Goal: Task Accomplishment & Management: Complete application form

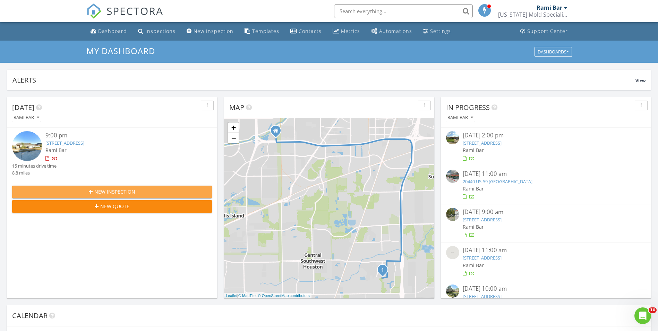
click at [119, 192] on span "New Inspection" at bounding box center [114, 191] width 41 height 7
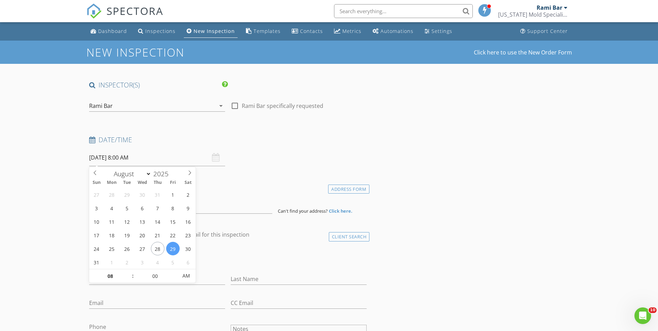
click at [112, 156] on input "08/29/2025 8:00 AM" at bounding box center [157, 157] width 136 height 17
type input "08/28/2025 8:00 AM"
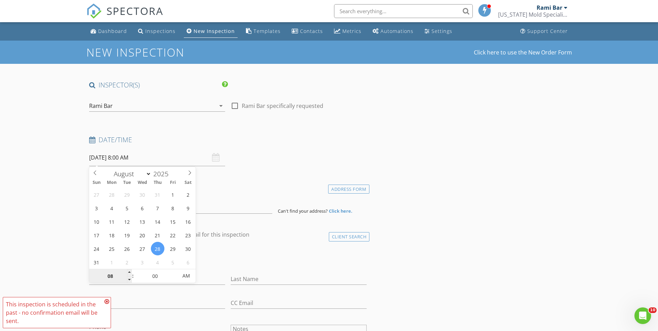
click at [117, 276] on input "08" at bounding box center [110, 276] width 43 height 14
type input "0"
type input "9"
type input "[DATE] 9:00 AM"
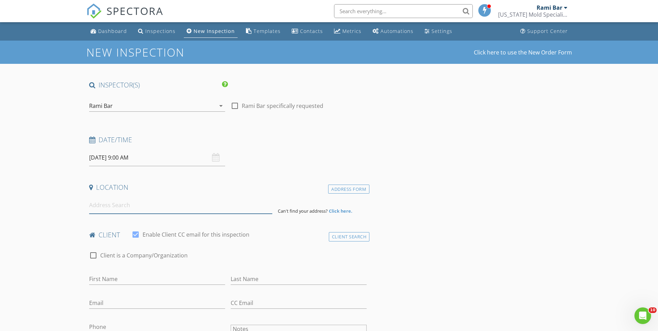
click at [165, 203] on input at bounding box center [180, 205] width 183 height 17
click at [149, 275] on input "First Name" at bounding box center [157, 278] width 136 height 11
drag, startPoint x: 126, startPoint y: 17, endPoint x: 114, endPoint y: 32, distance: 19.1
click at [127, 283] on input "Reshe" at bounding box center [157, 278] width 136 height 11
type input "Rashepalyons"
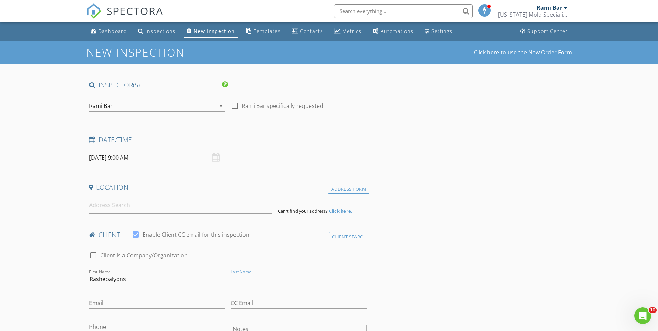
click at [245, 282] on input "Last Name" at bounding box center [299, 278] width 136 height 11
click at [135, 300] on input "Email" at bounding box center [157, 302] width 136 height 11
click at [153, 202] on input at bounding box center [180, 205] width 183 height 17
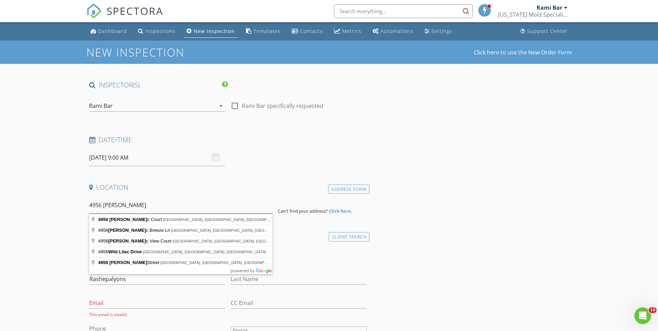
type input "4956 lila"
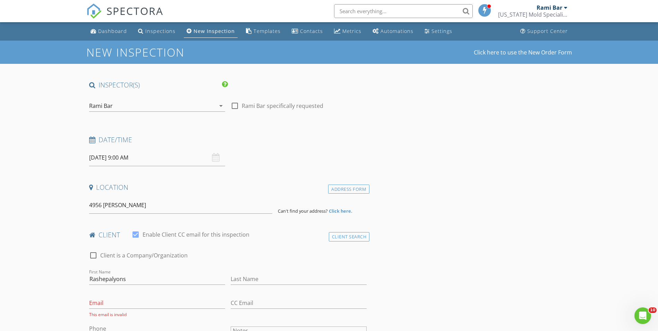
drag, startPoint x: 134, startPoint y: 279, endPoint x: 123, endPoint y: 279, distance: 10.4
click at [123, 279] on input "Rashepalyons" at bounding box center [157, 278] width 136 height 11
drag, startPoint x: 111, startPoint y: 279, endPoint x: 128, endPoint y: 279, distance: 16.6
click at [128, 279] on input "Rashepalyons" at bounding box center [157, 278] width 136 height 11
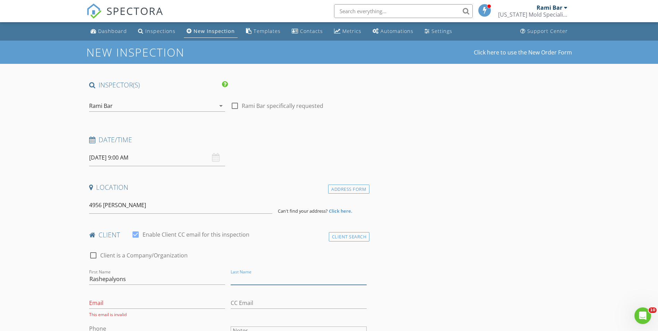
click at [331, 282] on input "Last Name" at bounding box center [299, 278] width 136 height 11
paste input "lyons"
type input "lyons"
click at [130, 275] on input "Rashepalyons" at bounding box center [157, 278] width 136 height 11
type input "Rashepaly"
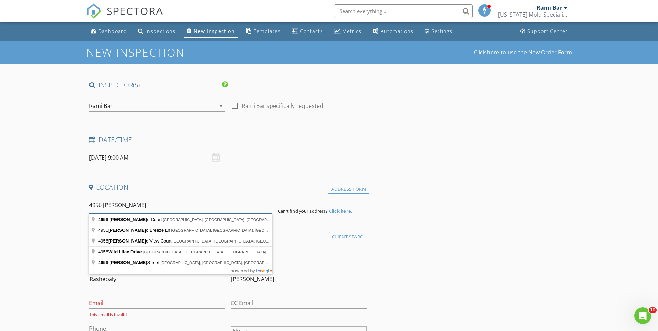
click at [129, 207] on input "4956 lila" at bounding box center [180, 205] width 183 height 17
type input "4956 Leeland Street, Houston, TX, USA"
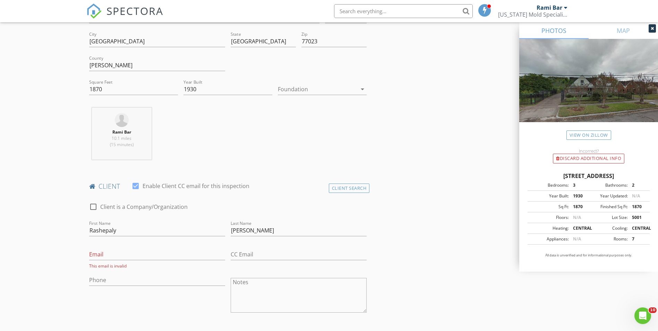
scroll to position [243, 0]
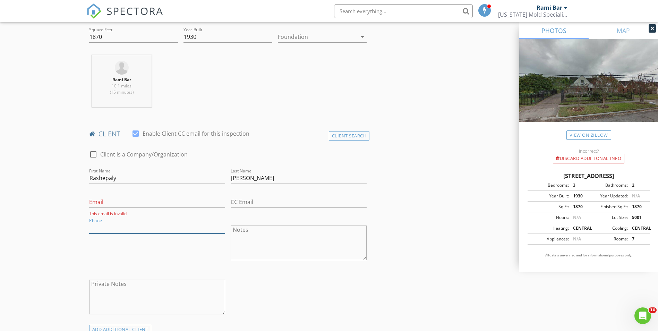
click at [110, 228] on input "Phone" at bounding box center [157, 227] width 136 height 11
type input "281-961-7167"
click at [110, 243] on div "Phone 281-961-7167" at bounding box center [156, 243] width 141 height 54
click at [166, 201] on input "Email" at bounding box center [157, 201] width 136 height 11
drag, startPoint x: 131, startPoint y: 200, endPoint x: 133, endPoint y: 205, distance: 5.0
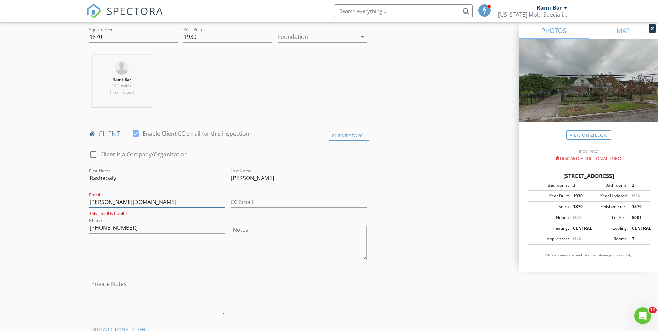
click at [131, 201] on input "Rasheda.rlyons2gmail.com" at bounding box center [157, 201] width 136 height 11
type input "Rasheda.rlyons@gmail.com"
click at [129, 179] on input "Rashepaly" at bounding box center [157, 177] width 136 height 11
type input "Rasheda"
click at [233, 179] on input "lyons" at bounding box center [299, 177] width 136 height 11
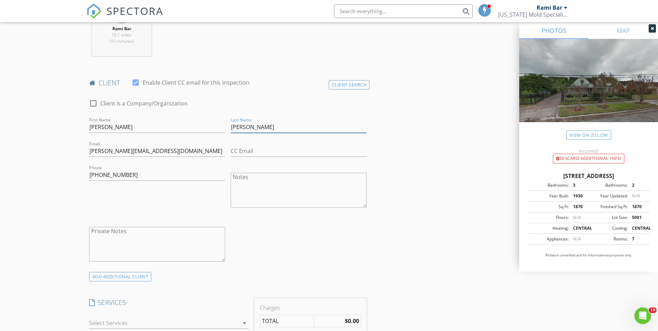
scroll to position [312, 0]
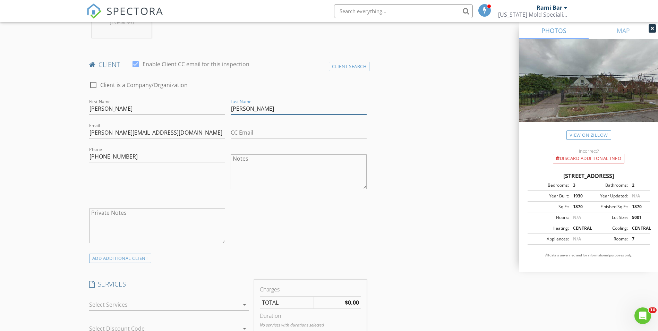
type input "Lyons"
click at [224, 302] on div at bounding box center [164, 304] width 150 height 11
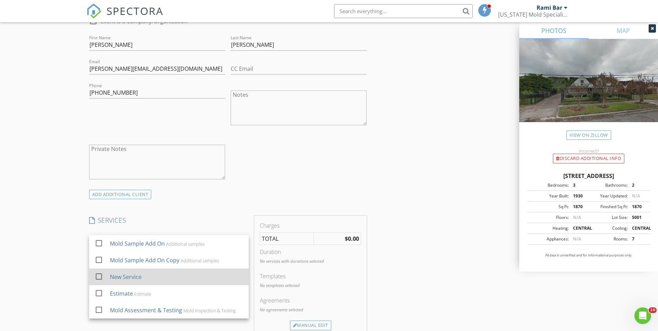
scroll to position [381, 0]
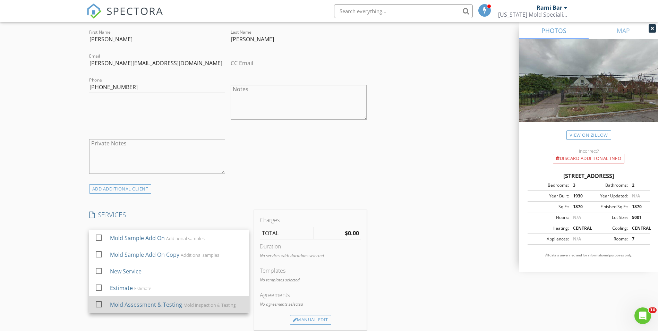
click at [210, 300] on div "Mold Assessment & Testing Mold Inspection & Testing" at bounding box center [176, 304] width 133 height 14
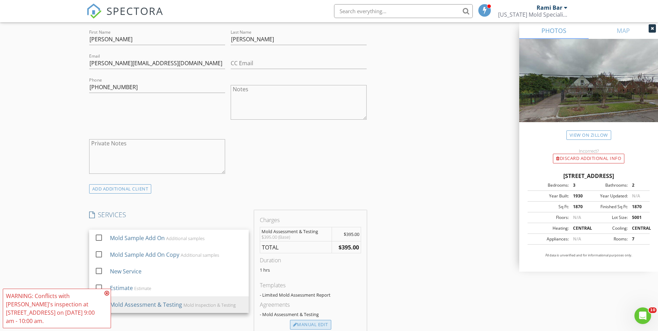
click at [309, 324] on div "Manual Edit" at bounding box center [310, 325] width 41 height 10
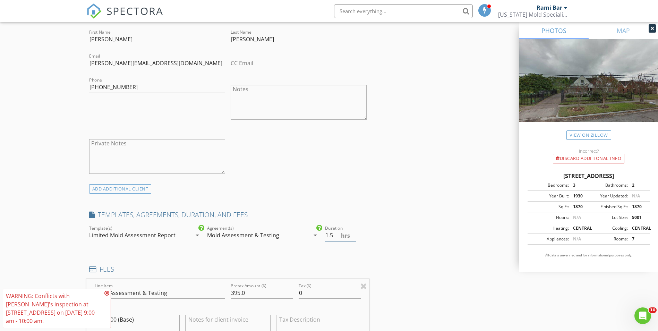
click at [353, 233] on input "1.5" at bounding box center [340, 235] width 31 height 11
type input "2"
click at [353, 233] on input "2" at bounding box center [340, 235] width 31 height 11
click at [421, 219] on div "INSPECTOR(S) check_box Rami Bar PRIMARY Rami Bar arrow_drop_down check_box_outl…" at bounding box center [328, 305] width 485 height 1212
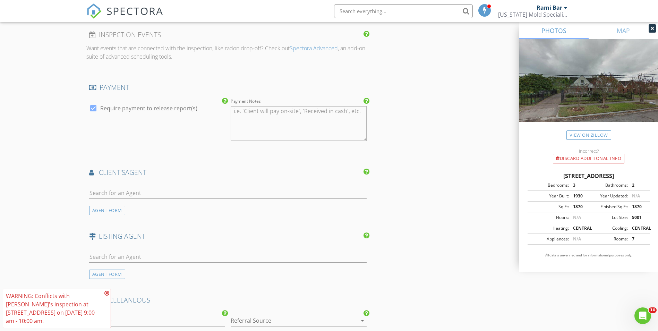
scroll to position [771, 0]
click at [107, 296] on icon at bounding box center [106, 293] width 5 height 6
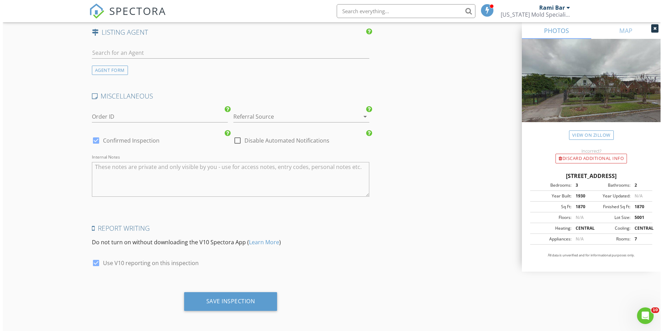
scroll to position [979, 0]
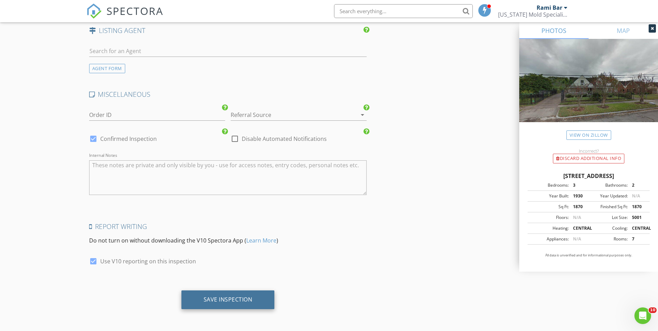
click at [221, 297] on div "Save Inspection" at bounding box center [228, 299] width 49 height 7
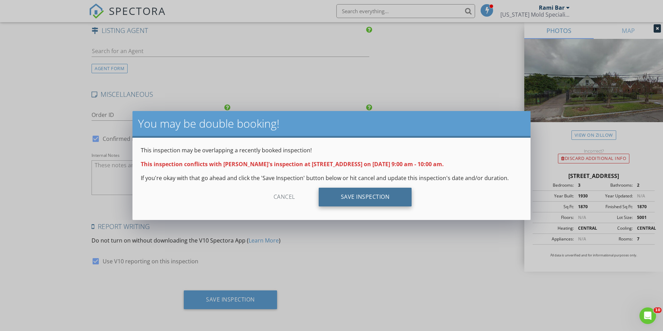
click at [343, 196] on div "Save Inspection" at bounding box center [365, 197] width 93 height 19
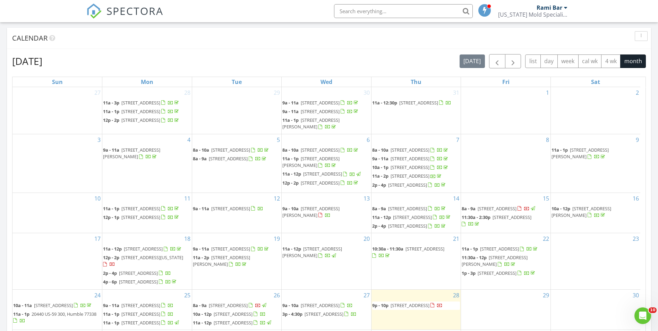
scroll to position [381, 0]
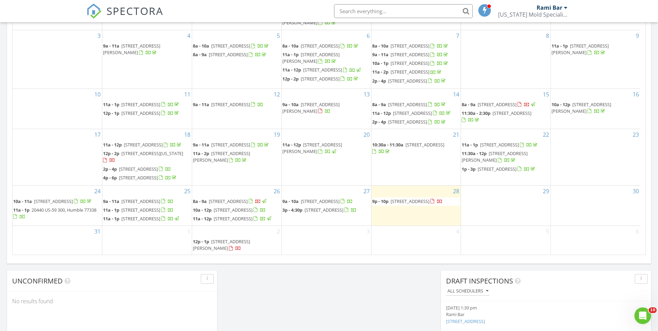
click at [430, 199] on div at bounding box center [432, 201] width 4 height 5
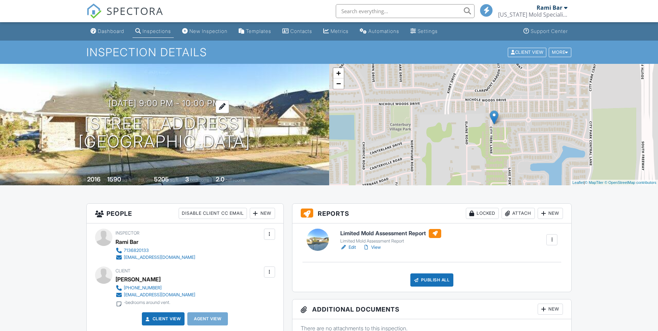
click at [196, 98] on h3 "[DATE] 9:00 pm - 10:00 pm" at bounding box center [165, 102] width 112 height 9
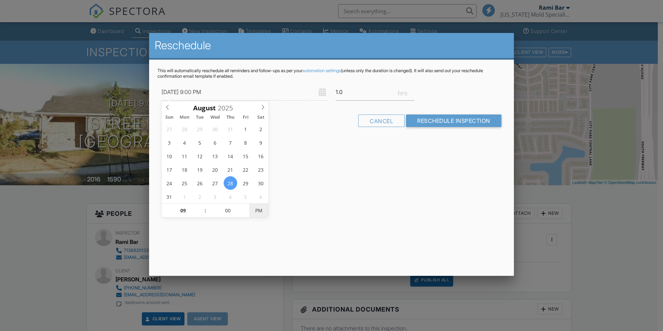
type input "[DATE] 9:00 AM"
click at [252, 212] on span "PM" at bounding box center [258, 211] width 19 height 14
click at [346, 153] on div "Reschedule This will automatically reschedule all reminders and follow-ups as p…" at bounding box center [331, 154] width 365 height 243
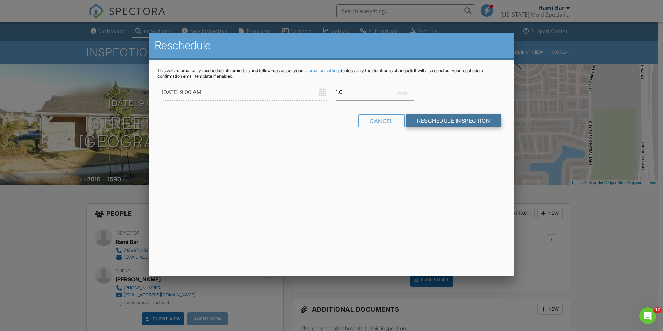
click at [430, 120] on input "Reschedule Inspection" at bounding box center [453, 120] width 95 height 12
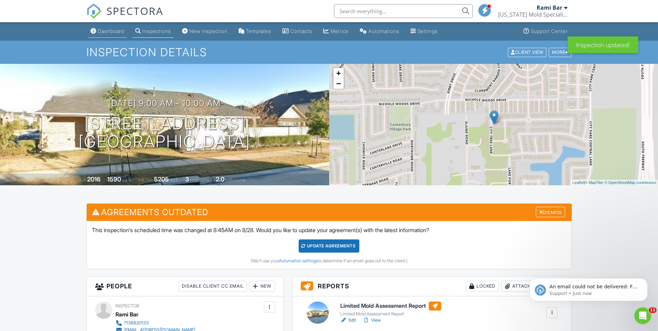
click at [115, 32] on div "Dashboard" at bounding box center [111, 31] width 26 height 6
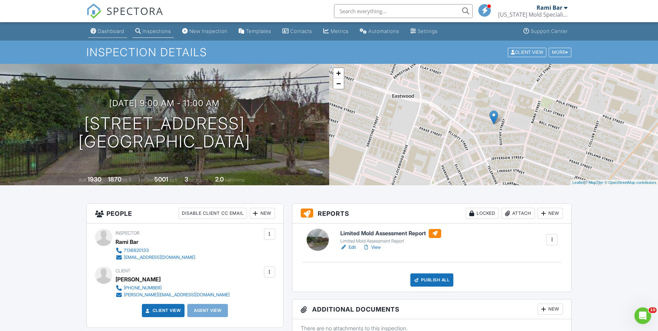
click at [106, 33] on div "Dashboard" at bounding box center [111, 31] width 26 height 6
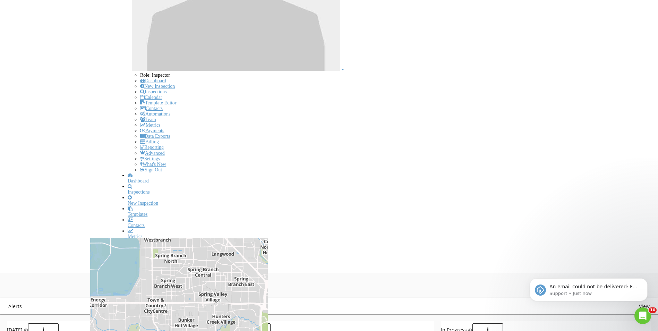
type input "leonar"
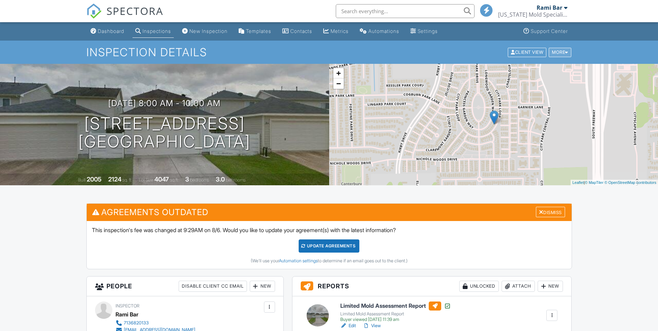
click at [549, 52] on div "More" at bounding box center [560, 52] width 23 height 9
click at [551, 51] on div "More" at bounding box center [560, 52] width 23 height 9
click at [561, 53] on div "More" at bounding box center [560, 52] width 23 height 9
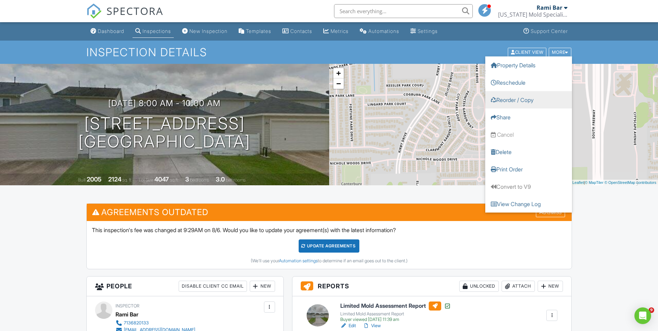
click at [531, 98] on link "Reorder / Copy" at bounding box center [528, 99] width 87 height 17
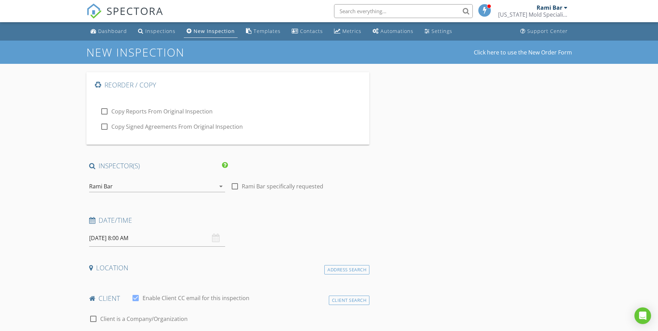
type input "[PERSON_NAME]"
type input "Escobido"
type input "[PERSON_NAME][EMAIL_ADDRESS][PERSON_NAME][DOMAIN_NAME]"
type input "[PHONE_NUMBER]"
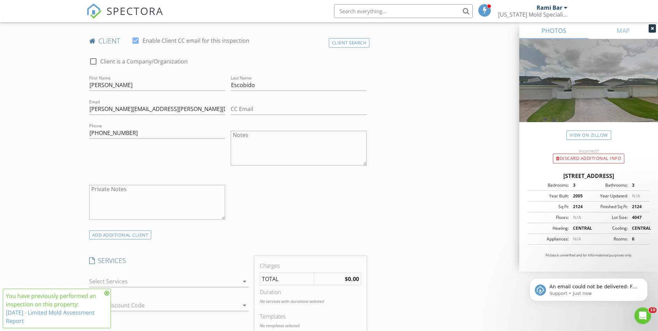
scroll to position [520, 0]
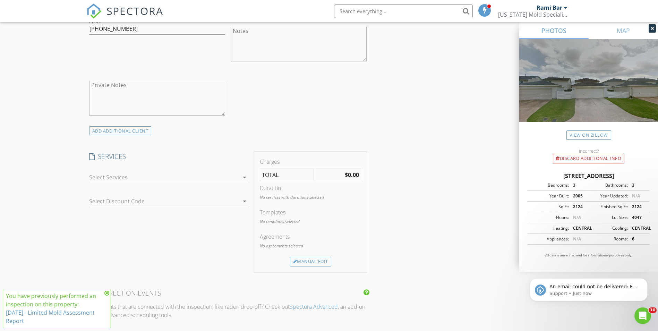
click at [224, 178] on div at bounding box center [164, 177] width 150 height 11
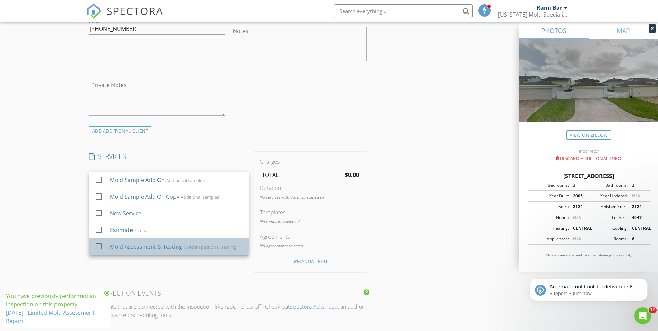
click at [190, 247] on div "Mold Inspection & Testing" at bounding box center [209, 247] width 52 height 6
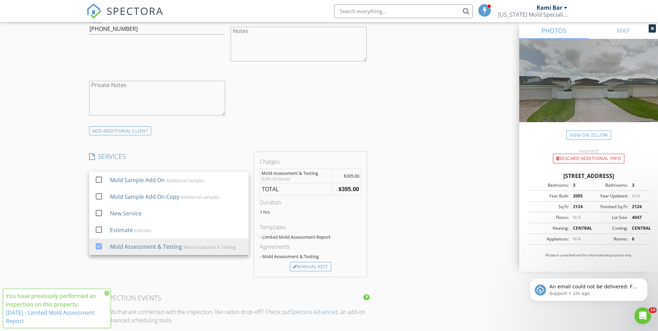
click at [270, 121] on div "check_box_outline_blank Client is a Company/Organization First Name Leonard Las…" at bounding box center [227, 36] width 283 height 180
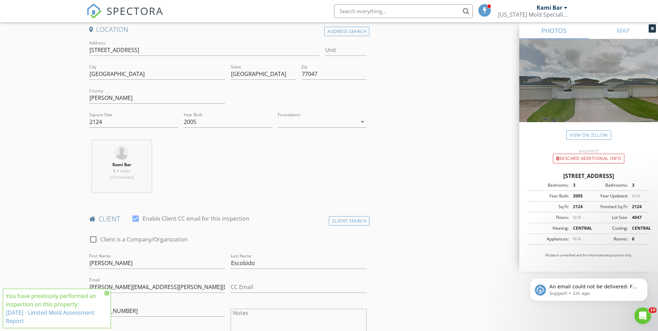
scroll to position [139, 0]
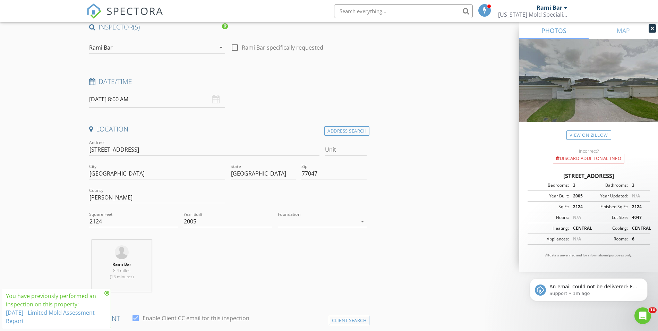
click at [129, 98] on input "08/29/2025 8:00 AM" at bounding box center [157, 99] width 136 height 17
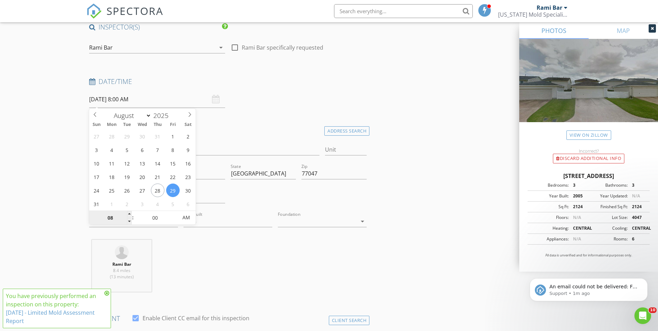
select select "8"
type input "09/01/2025 8:00 AM"
type input "9"
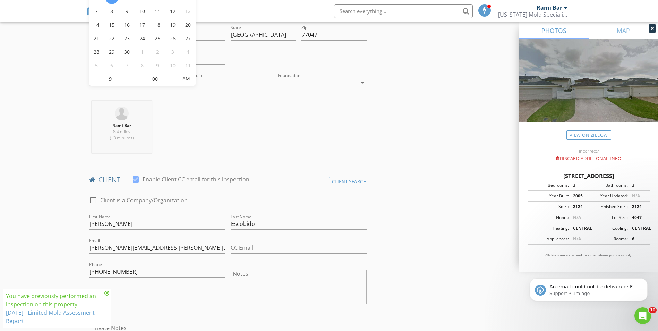
type input "09/01/2025 9:00 AM"
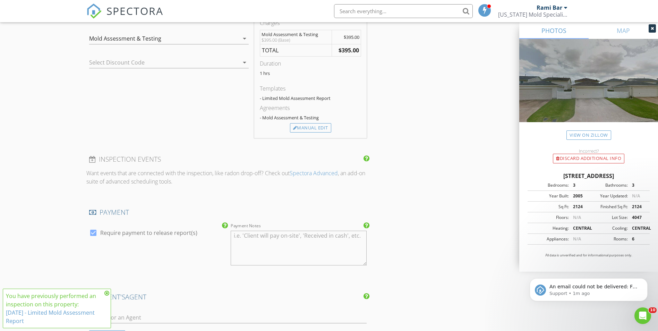
scroll to position [589, 0]
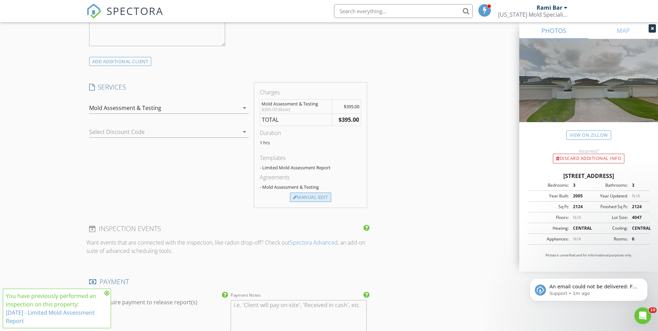
click at [308, 197] on div "Manual Edit" at bounding box center [310, 197] width 41 height 10
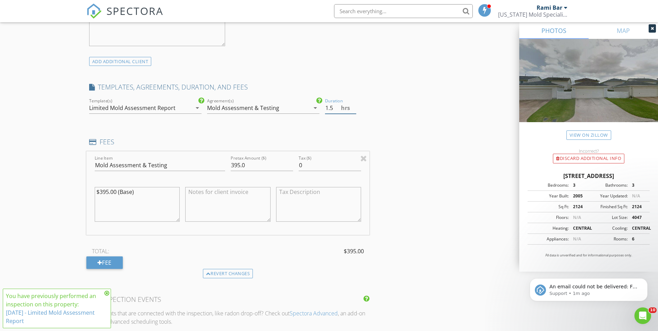
click at [352, 106] on input "1.5" at bounding box center [340, 107] width 31 height 11
type input "2"
click at [352, 105] on input "2" at bounding box center [340, 107] width 31 height 11
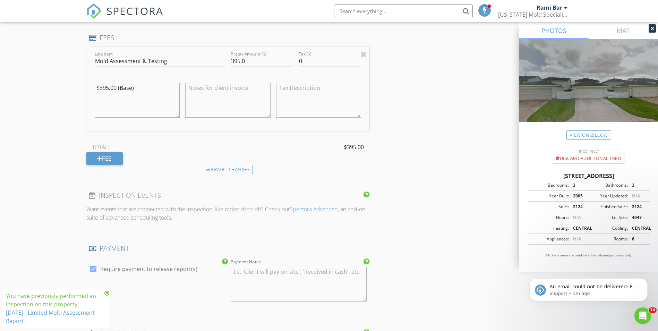
click at [395, 150] on div "Reorder / Copy check_box_outline_blank Copy Reports From Original Inspection ch…" at bounding box center [328, 29] width 485 height 1301
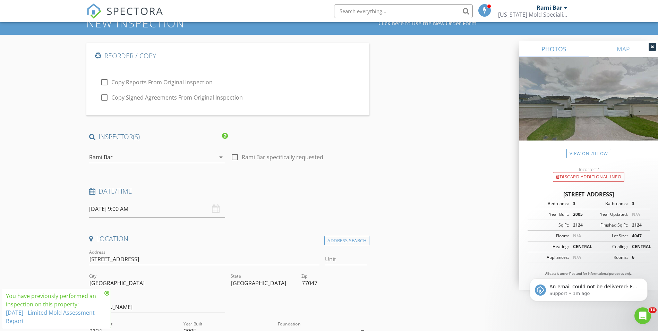
scroll to position [0, 0]
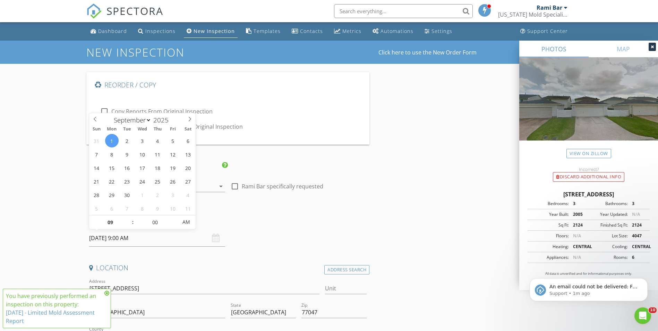
click at [123, 240] on input "09/01/2025 9:00 AM" at bounding box center [157, 238] width 136 height 17
select select "7"
click at [95, 119] on icon at bounding box center [95, 118] width 5 height 5
type input "[DATE] 9:00 AM"
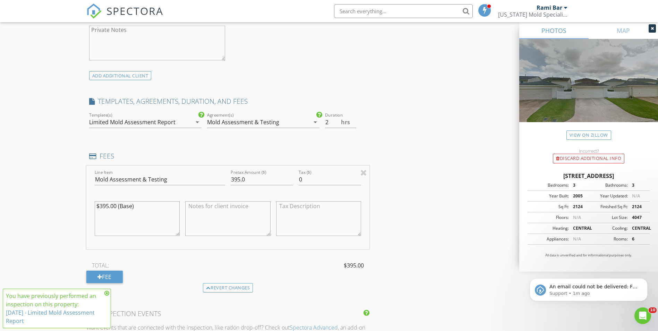
scroll to position [728, 0]
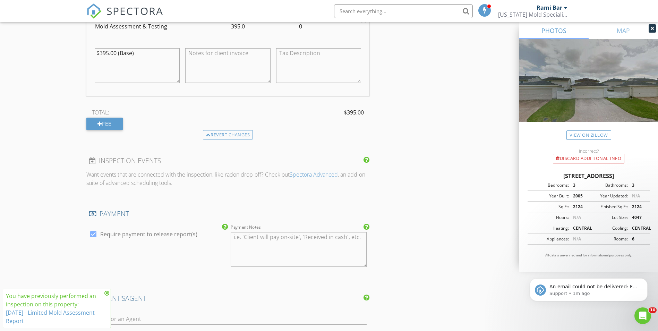
click at [106, 292] on icon at bounding box center [106, 293] width 5 height 6
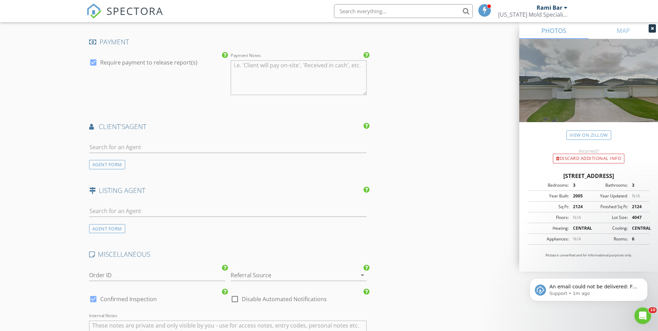
scroll to position [1060, 0]
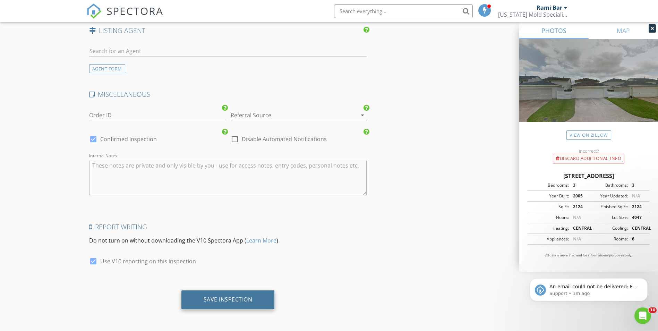
click at [224, 301] on div "Save Inspection" at bounding box center [228, 299] width 49 height 7
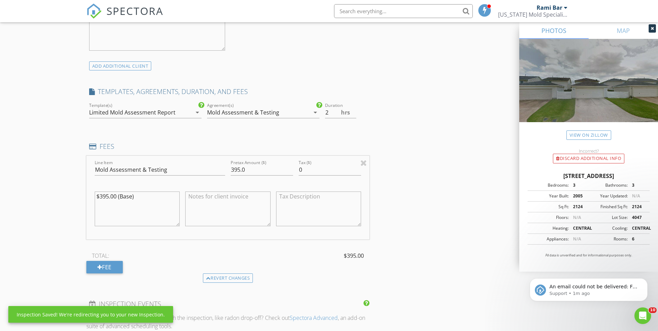
scroll to position [435, 0]
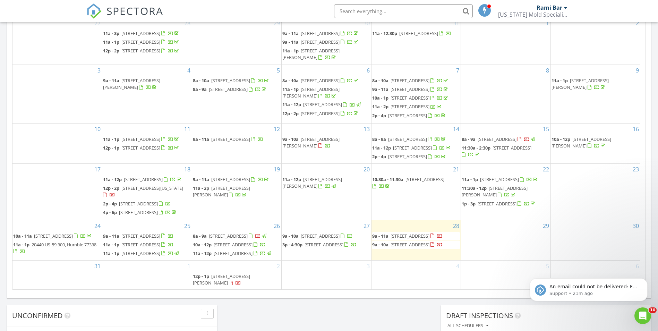
scroll to position [381, 0]
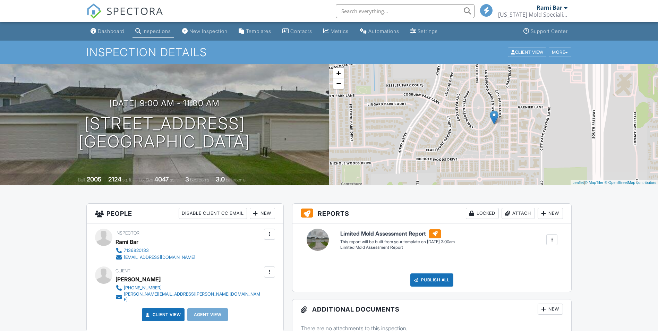
click at [367, 10] on input "text" at bounding box center [405, 11] width 139 height 14
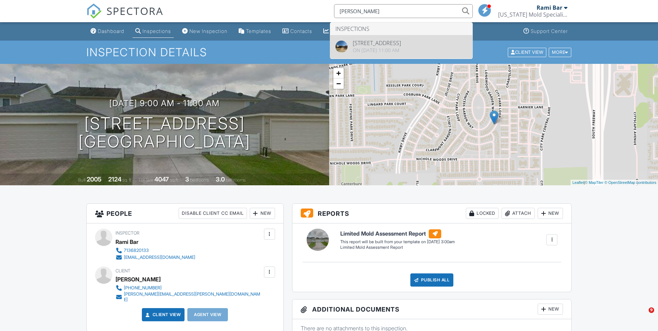
type input "[PERSON_NAME]"
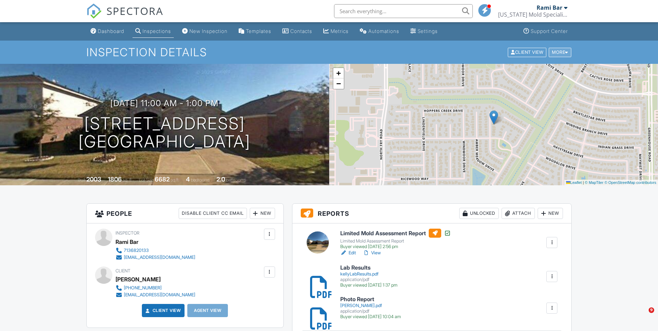
click at [561, 52] on div "More" at bounding box center [560, 52] width 23 height 9
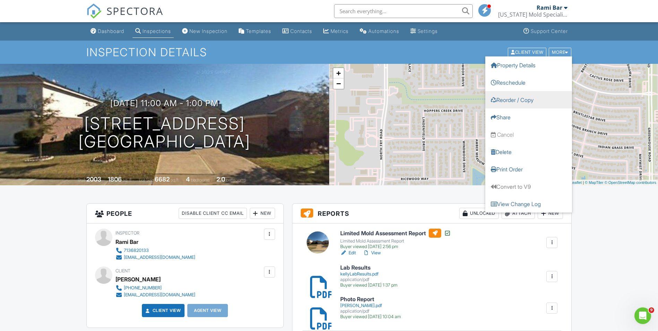
click at [510, 100] on link "Reorder / Copy" at bounding box center [528, 99] width 87 height 17
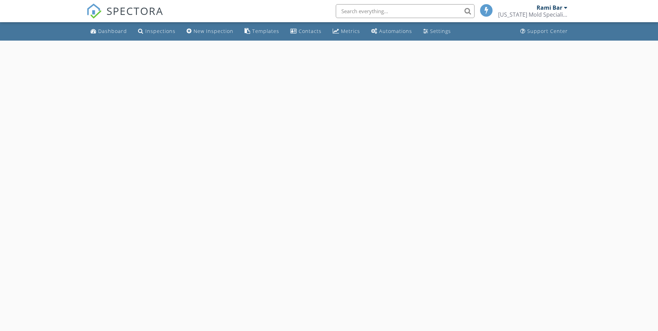
select select "7"
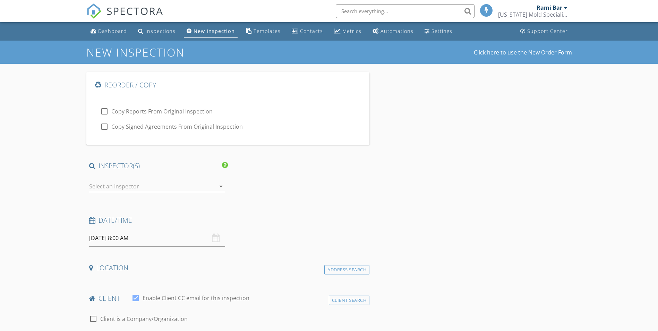
type input "[PERSON_NAME]"
type input "[EMAIL_ADDRESS][DOMAIN_NAME]"
type input "[PHONE_NUMBER]"
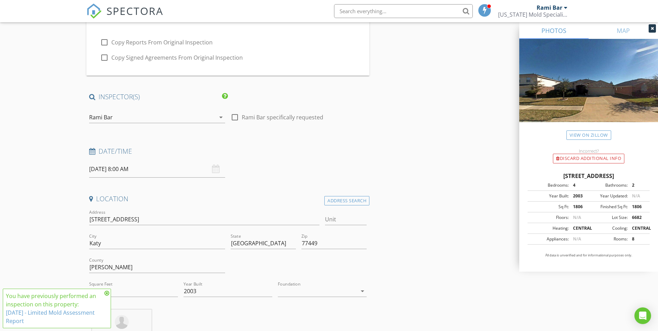
scroll to position [69, 0]
click at [117, 172] on input "08/29/2025 8:00 AM" at bounding box center [157, 168] width 136 height 17
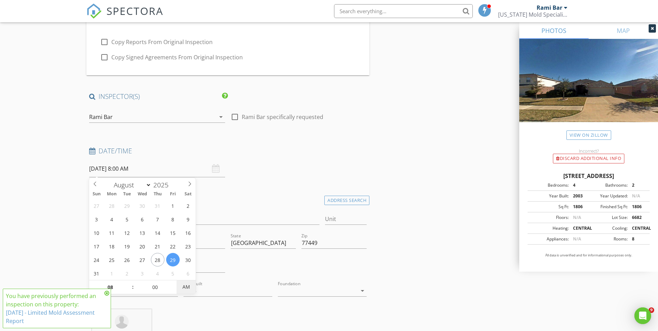
scroll to position [0, 0]
type input "11"
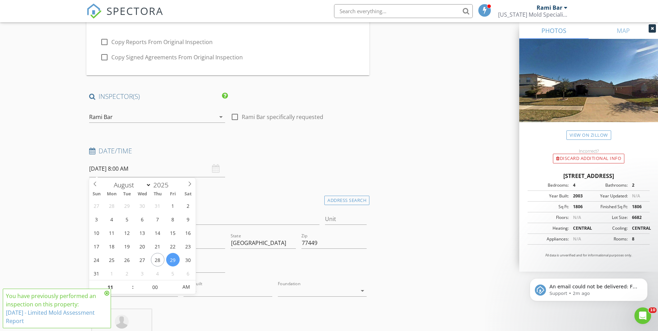
type input "08/29/2025 11:00 AM"
click at [367, 148] on div "Date/Time" at bounding box center [227, 153] width 283 height 14
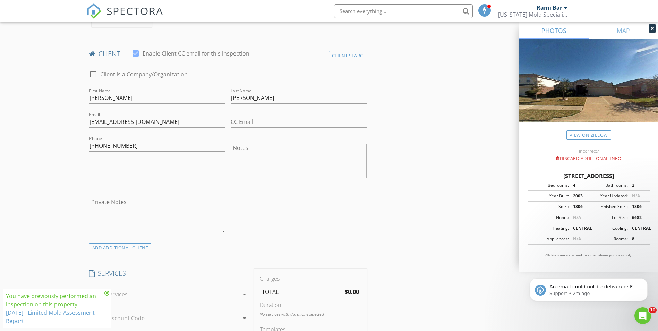
scroll to position [416, 0]
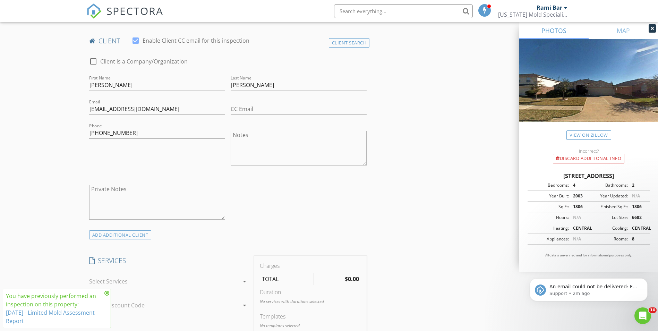
click at [207, 277] on div at bounding box center [164, 281] width 150 height 11
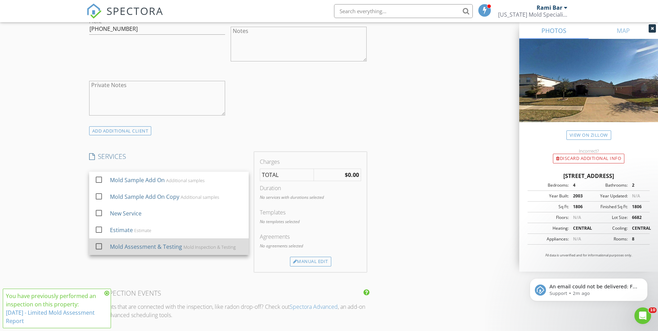
click at [191, 253] on div "Mold Assessment & Testing Mold Inspection & Testing" at bounding box center [176, 247] width 133 height 14
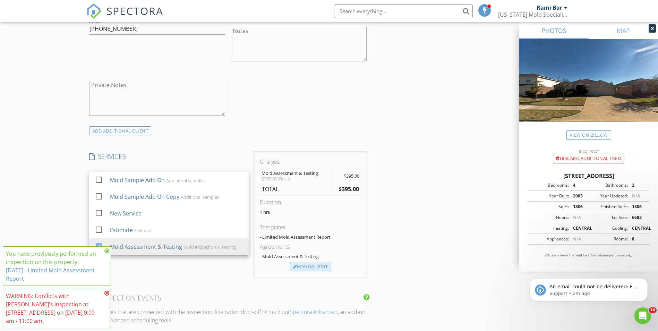
click at [301, 267] on div "Manual Edit" at bounding box center [310, 267] width 41 height 10
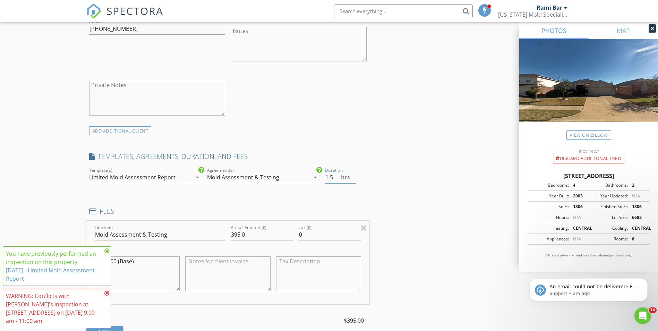
click at [352, 174] on input "1.5" at bounding box center [340, 177] width 31 height 11
type input "2"
click at [352, 174] on input "2" at bounding box center [340, 177] width 31 height 11
click at [395, 179] on div "Reorder / Copy check_box_outline_blank Copy Reports From Original Inspection ch…" at bounding box center [328, 202] width 485 height 1301
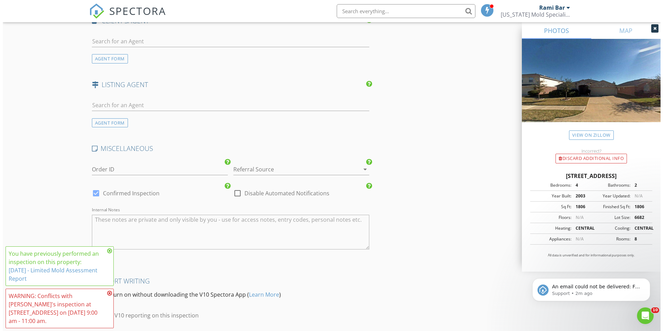
scroll to position [1060, 0]
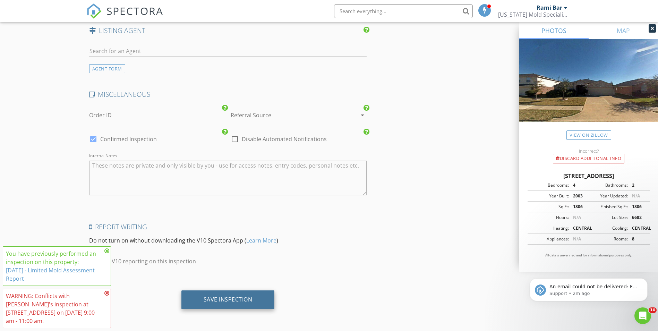
click at [241, 295] on div "Save Inspection" at bounding box center [227, 299] width 93 height 19
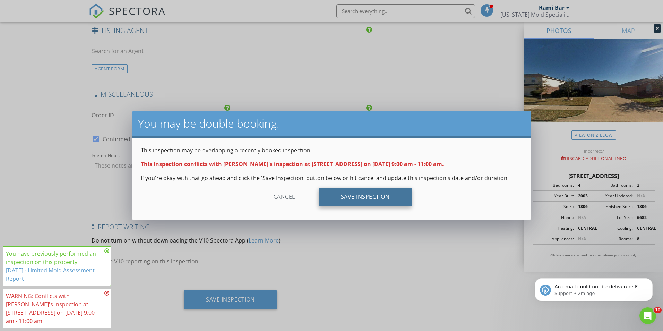
click at [363, 193] on div "Save Inspection" at bounding box center [365, 197] width 93 height 19
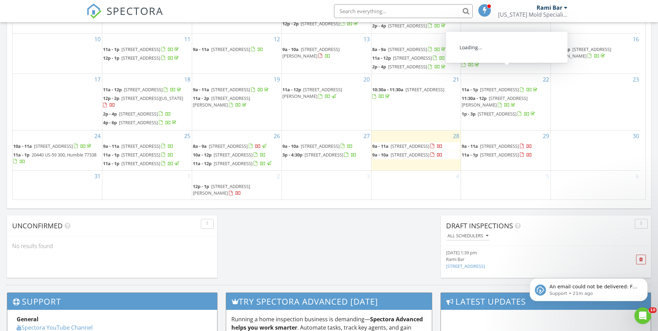
scroll to position [95, 0]
